Goal: Entertainment & Leisure: Consume media (video, audio)

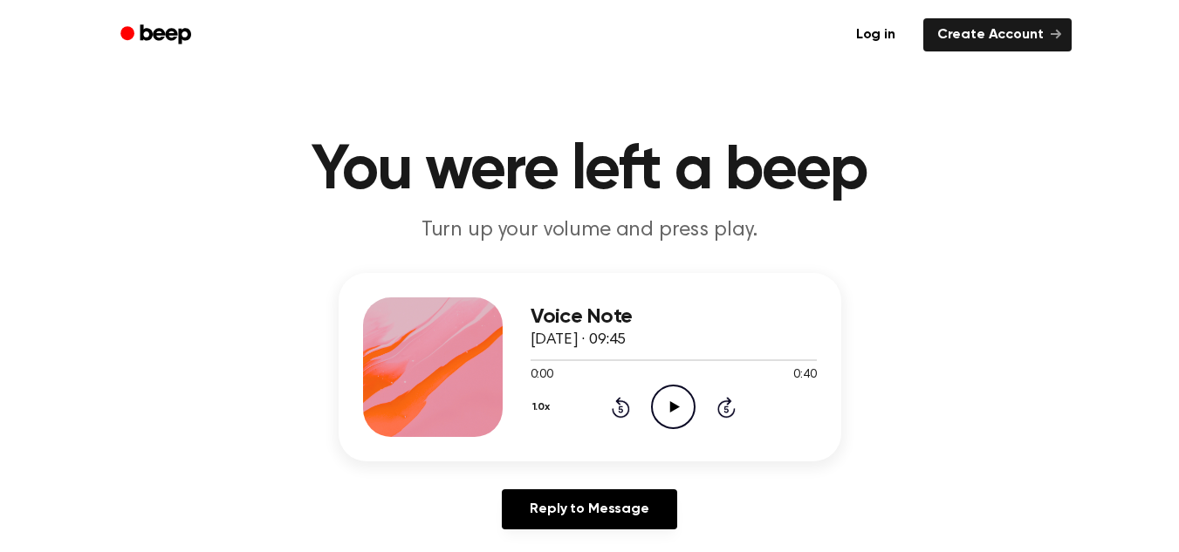
click at [683, 401] on icon "Play Audio" at bounding box center [673, 407] width 44 height 44
click at [536, 355] on div at bounding box center [674, 360] width 286 height 14
click at [675, 396] on icon "Pause Audio" at bounding box center [673, 407] width 44 height 44
click at [670, 421] on icon "Play Audio" at bounding box center [673, 407] width 44 height 44
click at [539, 360] on div at bounding box center [575, 360] width 89 height 2
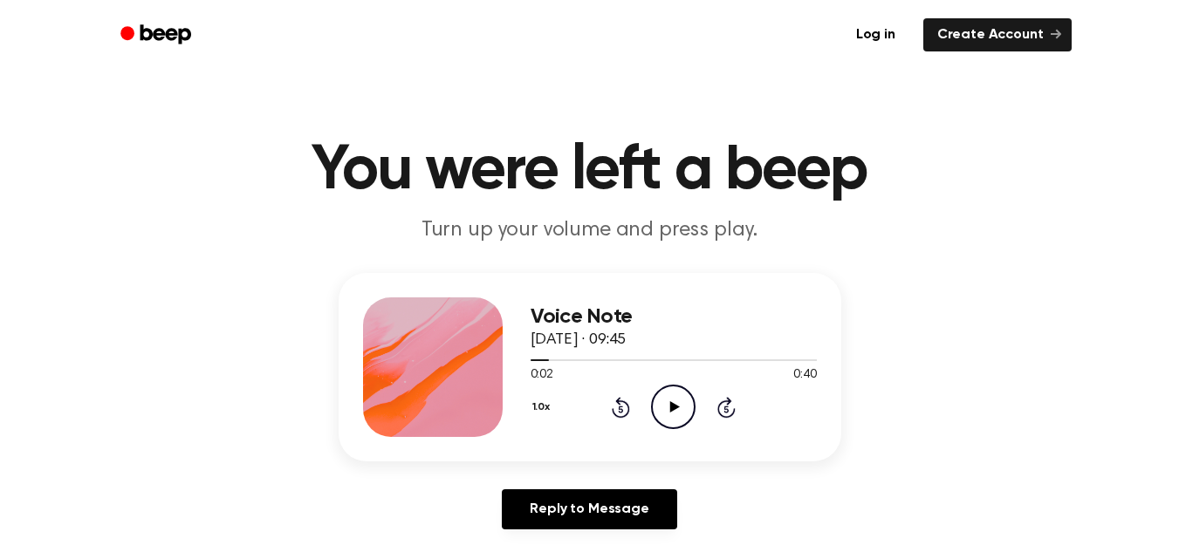
click at [678, 400] on icon "Play Audio" at bounding box center [673, 407] width 44 height 44
click at [664, 401] on icon "Pause Audio" at bounding box center [673, 407] width 44 height 44
click at [661, 391] on icon "Play Audio" at bounding box center [673, 407] width 44 height 44
